Goal: Check status: Check status

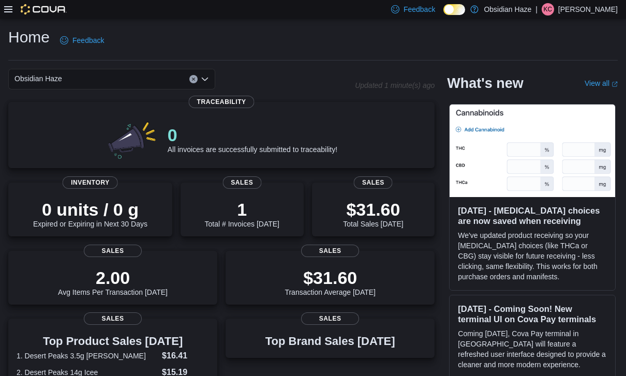
click at [6, 13] on icon at bounding box center [8, 9] width 8 height 8
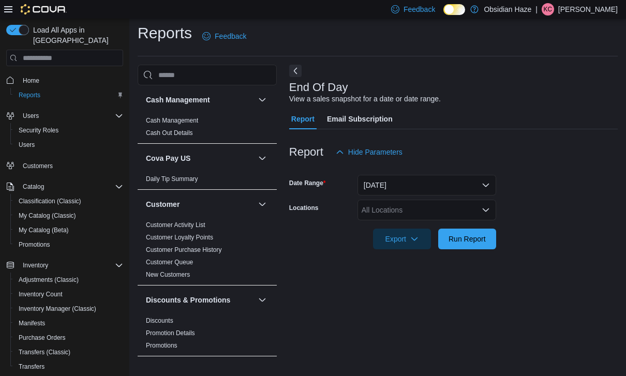
scroll to position [23, 0]
click at [6, 11] on icon at bounding box center [8, 9] width 8 height 8
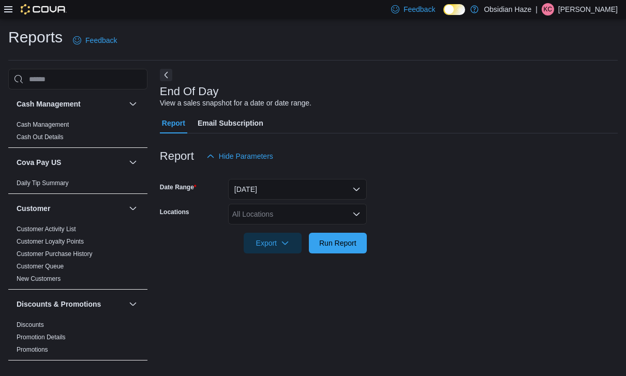
scroll to position [0, 0]
click at [26, 125] on link "Cash Management" at bounding box center [43, 124] width 52 height 7
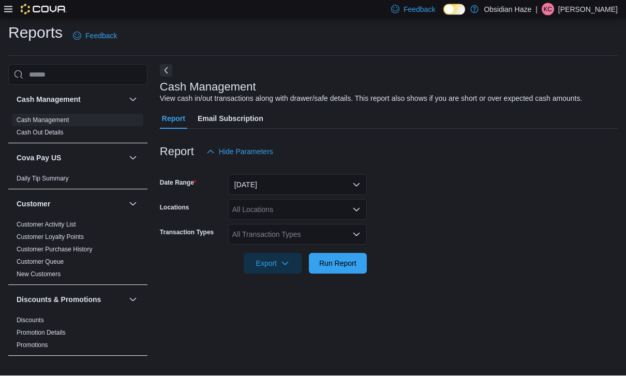
click at [164, 73] on button "Next" at bounding box center [166, 71] width 12 height 12
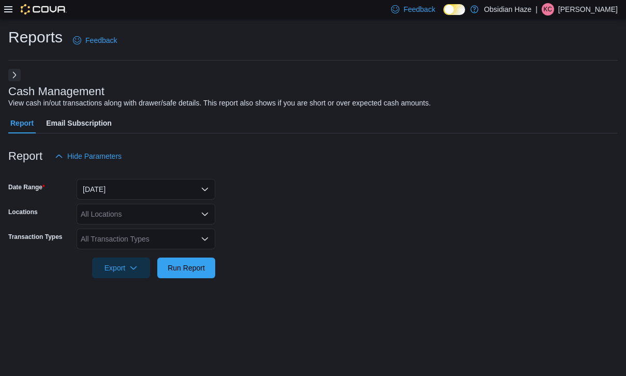
click at [194, 265] on span "Run Report" at bounding box center [185, 268] width 37 height 10
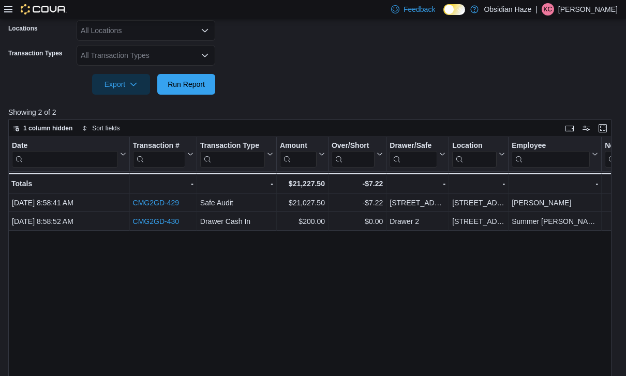
scroll to position [185, 0]
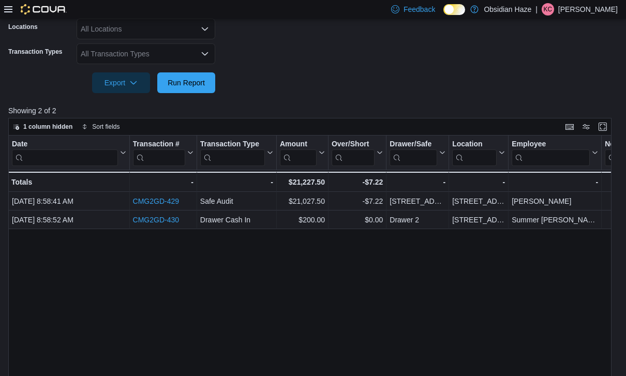
click at [149, 199] on link "CMG2GD-429" at bounding box center [156, 201] width 46 height 8
